Goal: Task Accomplishment & Management: Manage account settings

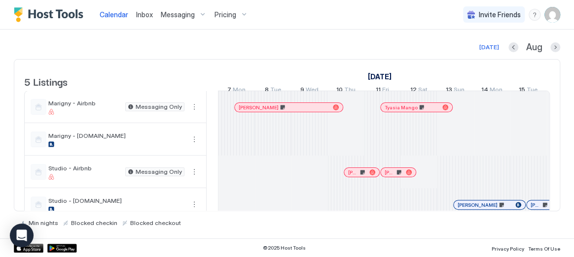
scroll to position [0, 993]
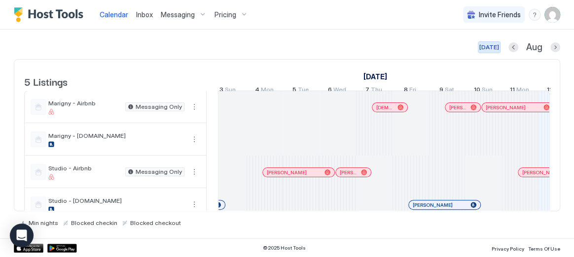
click at [493, 45] on div "[DATE]" at bounding box center [489, 47] width 20 height 9
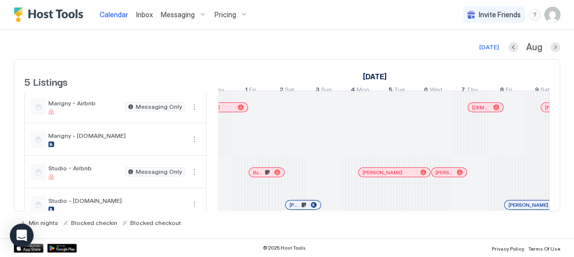
scroll to position [0, 836]
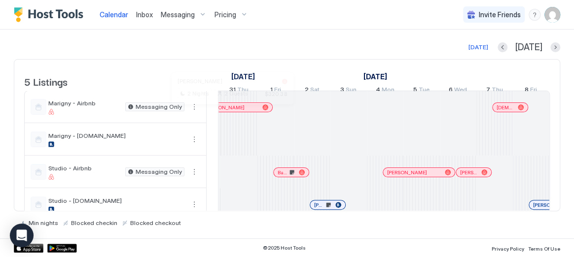
click at [229, 111] on div at bounding box center [229, 107] width 8 height 8
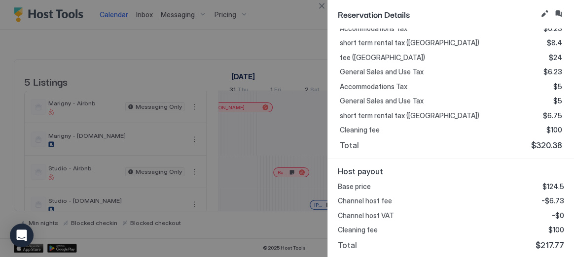
scroll to position [0, 0]
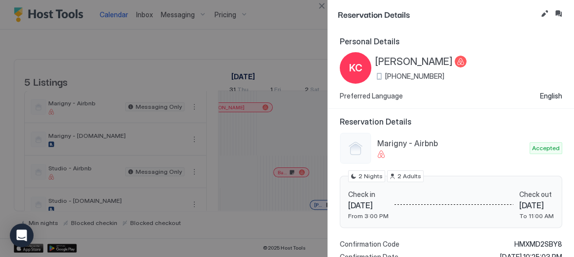
click at [326, 8] on button "Close" at bounding box center [321, 6] width 12 height 12
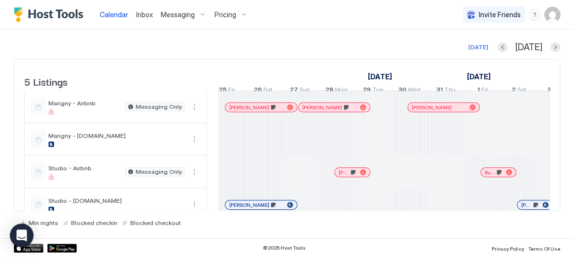
scroll to position [0, 584]
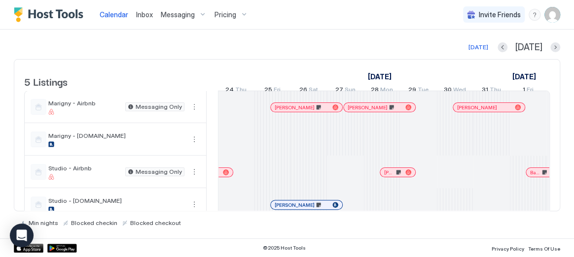
click at [304, 111] on div at bounding box center [305, 107] width 8 height 8
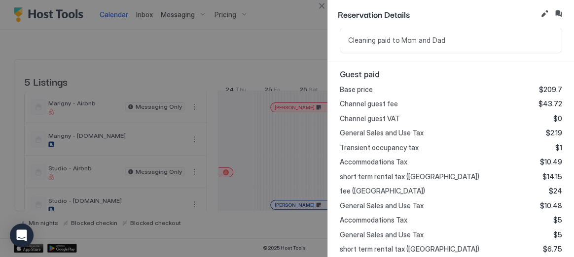
scroll to position [0, 0]
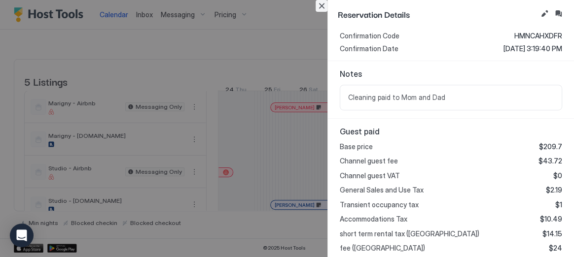
click at [323, 6] on button "Close" at bounding box center [321, 6] width 12 height 12
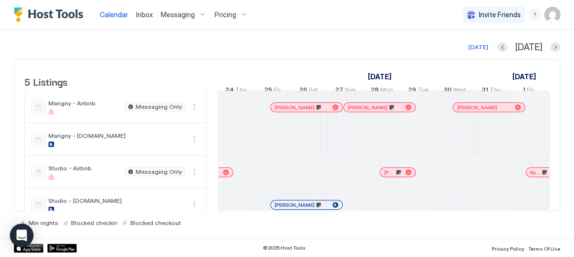
click at [360, 111] on div at bounding box center [360, 107] width 8 height 8
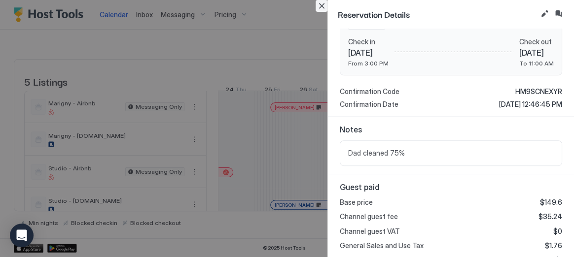
click at [322, 6] on button "Close" at bounding box center [321, 6] width 12 height 12
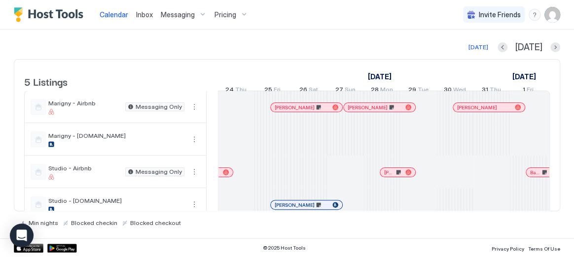
click at [362, 111] on div at bounding box center [362, 107] width 8 height 8
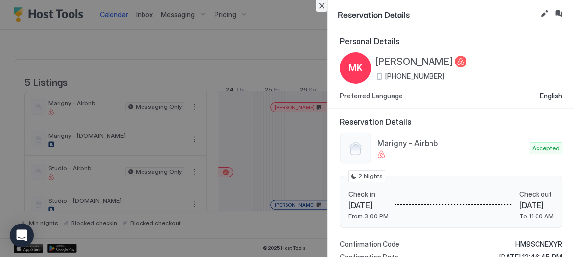
click at [322, 4] on button "Close" at bounding box center [321, 6] width 12 height 12
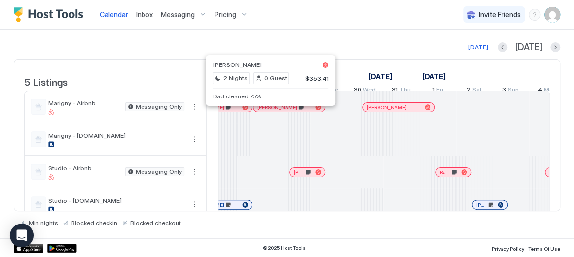
click at [267, 111] on div at bounding box center [267, 107] width 8 height 8
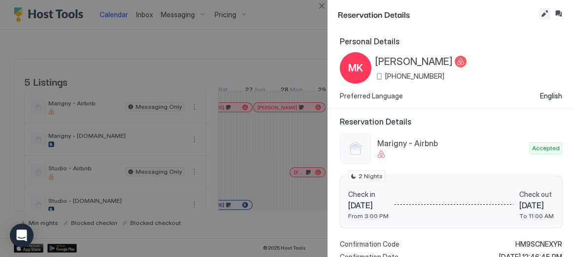
click at [540, 15] on button "Edit reservation" at bounding box center [544, 14] width 12 height 12
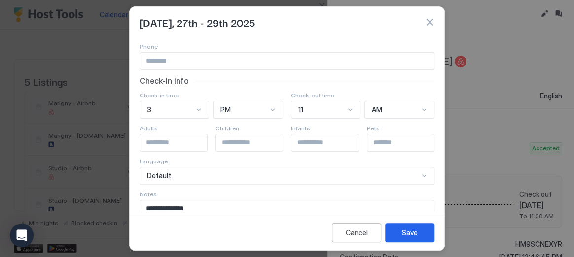
scroll to position [116, 0]
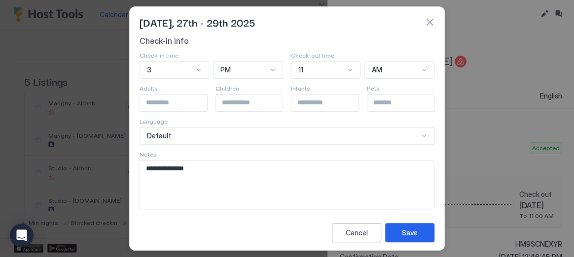
click at [314, 169] on textarea "**********" at bounding box center [287, 185] width 294 height 48
type textarea "**********"
click at [407, 238] on button "Save" at bounding box center [409, 232] width 49 height 19
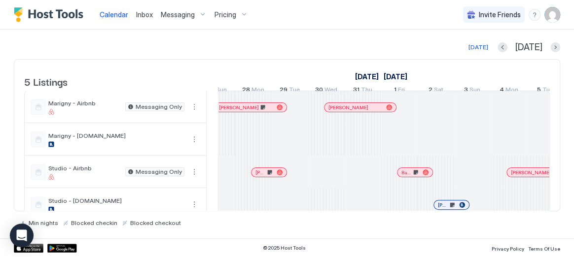
scroll to position [0, 716]
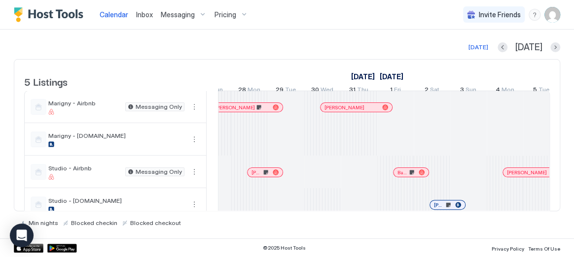
click at [339, 111] on div at bounding box center [340, 107] width 8 height 8
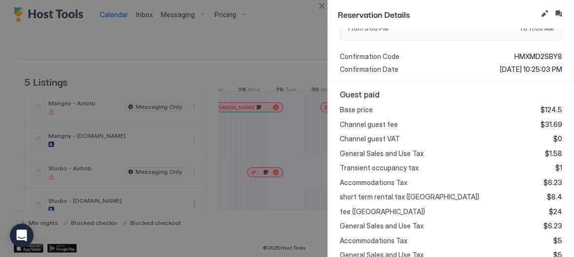
scroll to position [0, 0]
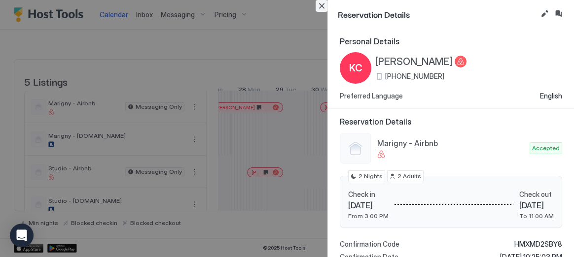
click at [324, 5] on button "Close" at bounding box center [321, 6] width 12 height 12
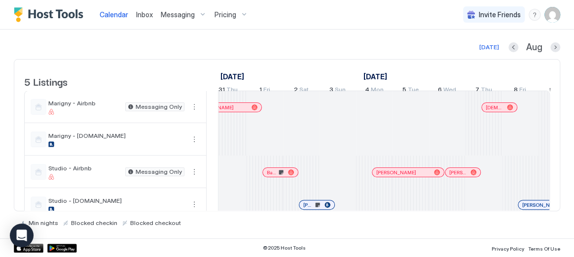
scroll to position [0, 1000]
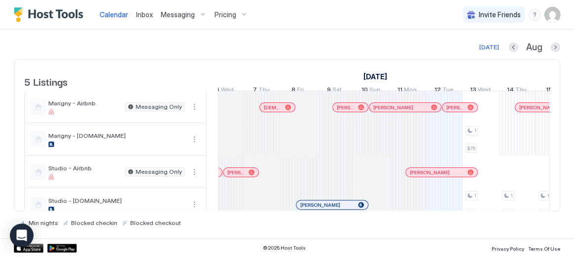
click at [380, 111] on div at bounding box center [380, 107] width 8 height 8
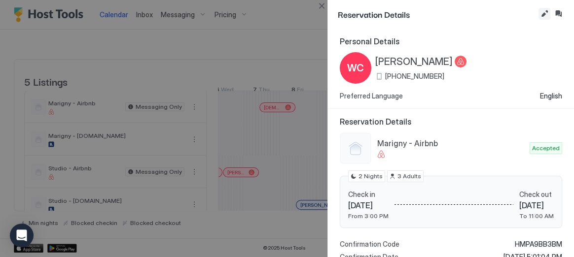
click at [545, 11] on button "Edit reservation" at bounding box center [544, 14] width 12 height 12
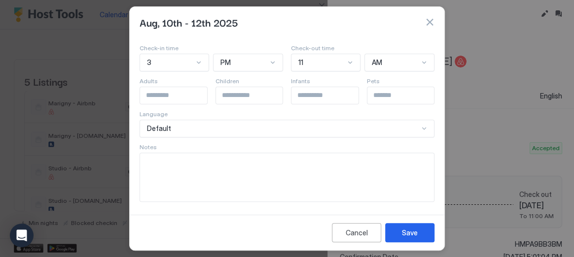
click at [280, 178] on textarea "Input Field" at bounding box center [287, 177] width 294 height 48
type textarea "**********"
click at [387, 234] on button "Save" at bounding box center [409, 232] width 49 height 19
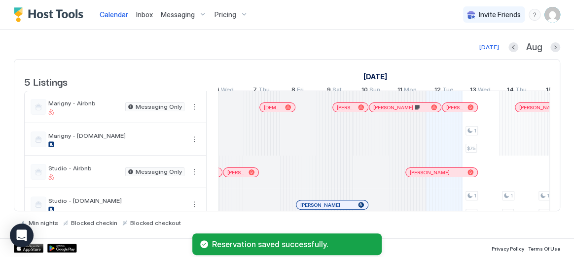
click at [355, 111] on div at bounding box center [355, 107] width 8 height 8
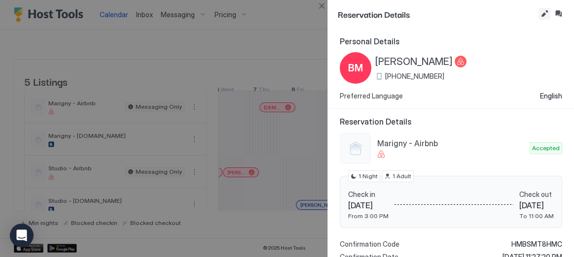
click at [540, 17] on button "Edit reservation" at bounding box center [544, 14] width 12 height 12
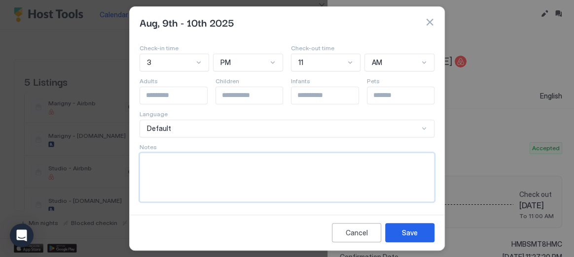
click at [240, 182] on textarea "Input Field" at bounding box center [287, 177] width 294 height 48
type textarea "**********"
click at [412, 227] on button "Save" at bounding box center [409, 232] width 49 height 19
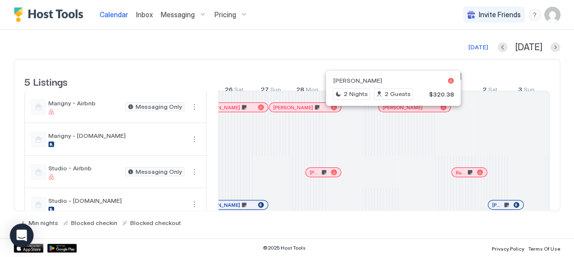
click at [389, 111] on div at bounding box center [390, 107] width 8 height 8
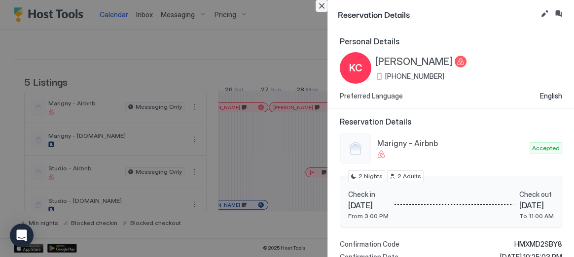
click at [323, 5] on button "Close" at bounding box center [321, 6] width 12 height 12
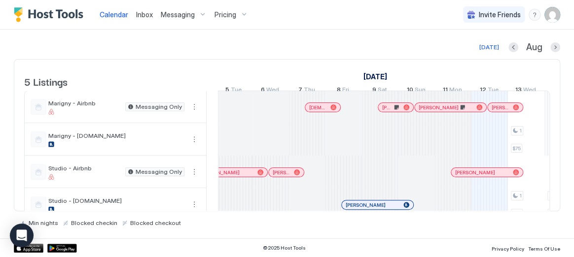
scroll to position [0, 1059]
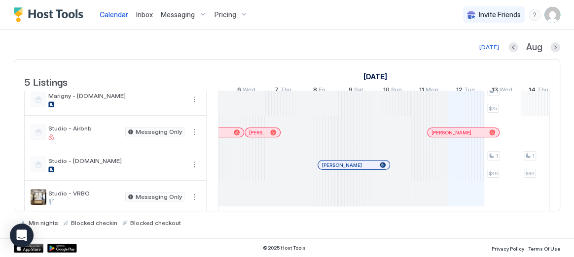
click at [447, 136] on div at bounding box center [448, 133] width 8 height 8
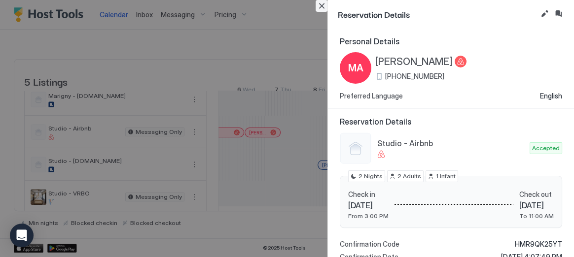
click at [322, 5] on button "Close" at bounding box center [321, 6] width 12 height 12
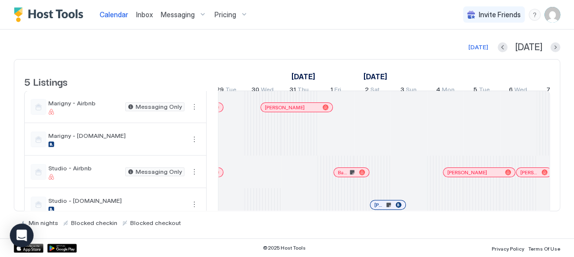
click at [272, 111] on div at bounding box center [276, 107] width 8 height 8
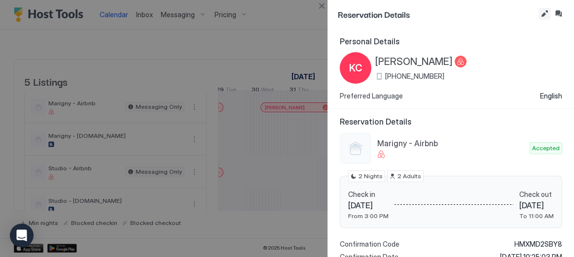
click at [542, 11] on button "Edit reservation" at bounding box center [544, 14] width 12 height 12
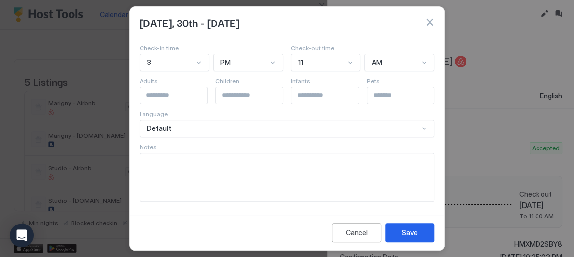
click at [236, 180] on textarea "Input Field" at bounding box center [287, 177] width 294 height 48
type textarea "**********"
click at [412, 228] on div "Save" at bounding box center [410, 233] width 16 height 10
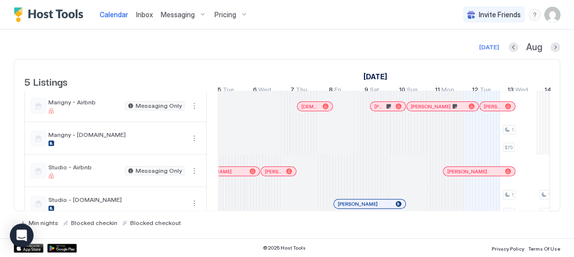
scroll to position [0, 1018]
